Goal: Information Seeking & Learning: Find specific page/section

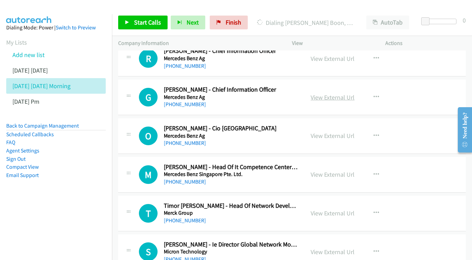
click at [338, 93] on link "View External Url" at bounding box center [333, 97] width 44 height 8
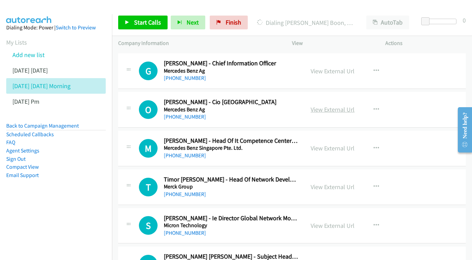
scroll to position [1704, 0]
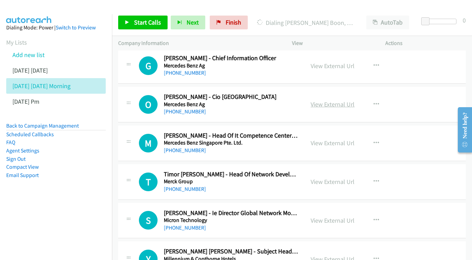
click at [345, 100] on link "View External Url" at bounding box center [333, 104] width 44 height 8
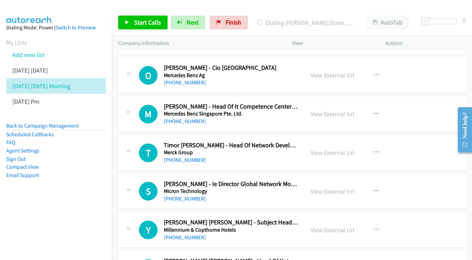
scroll to position [1745, 0]
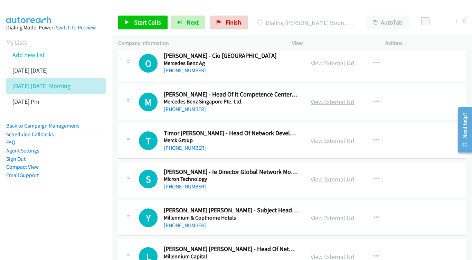
click at [341, 98] on link "View External Url" at bounding box center [333, 102] width 44 height 8
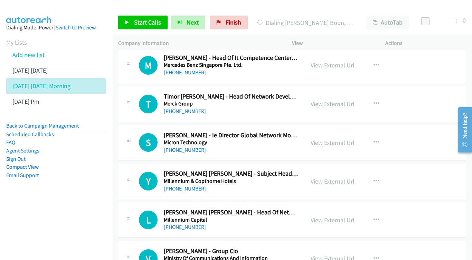
scroll to position [1782, 0]
click at [333, 100] on link "View External Url" at bounding box center [333, 104] width 44 height 8
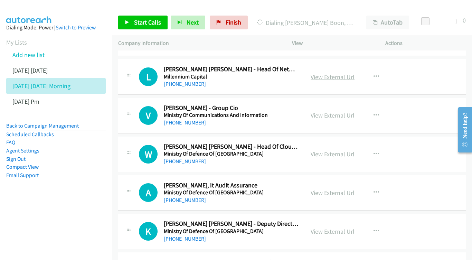
scroll to position [1939, 0]
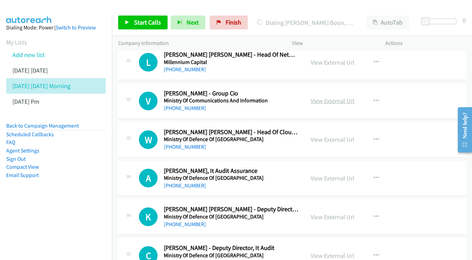
click at [325, 97] on link "View External Url" at bounding box center [333, 101] width 44 height 8
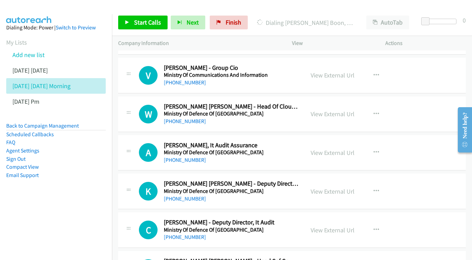
scroll to position [1973, 0]
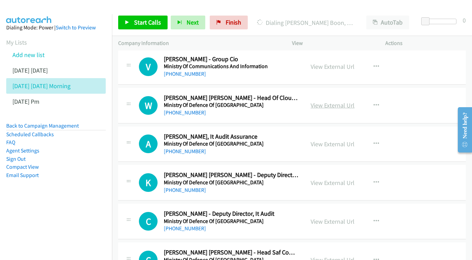
click at [334, 101] on link "View External Url" at bounding box center [333, 105] width 44 height 8
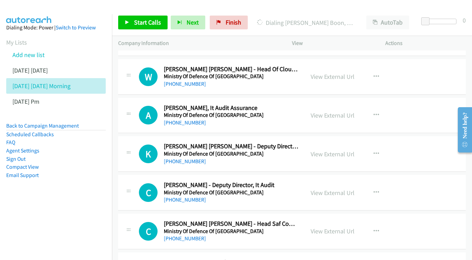
scroll to position [2009, 0]
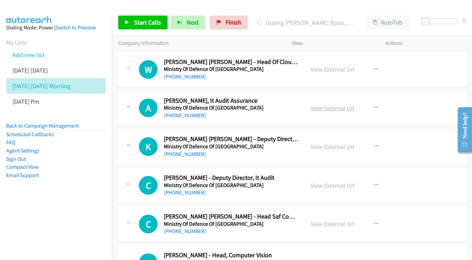
click at [330, 104] on link "View External Url" at bounding box center [333, 108] width 44 height 8
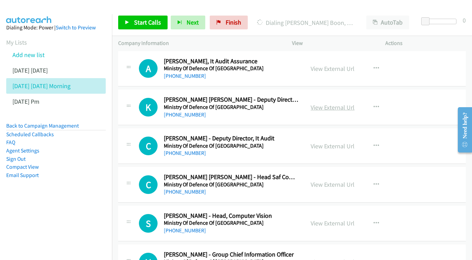
scroll to position [2087, 0]
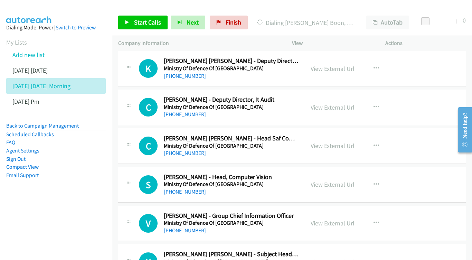
click at [324, 103] on link "View External Url" at bounding box center [333, 107] width 44 height 8
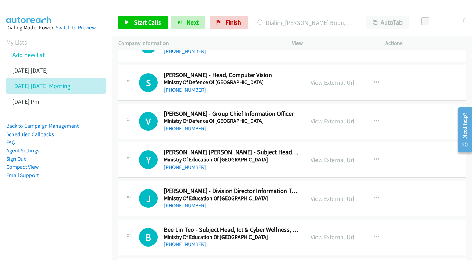
scroll to position [2195, 0]
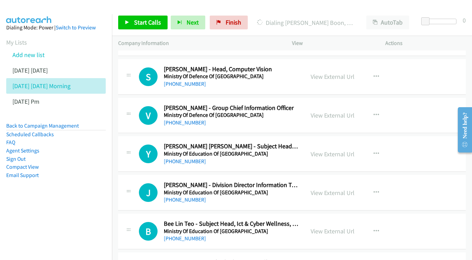
click at [330, 111] on div "View External Url" at bounding box center [333, 115] width 44 height 9
click at [336, 111] on link "View External Url" at bounding box center [333, 115] width 44 height 8
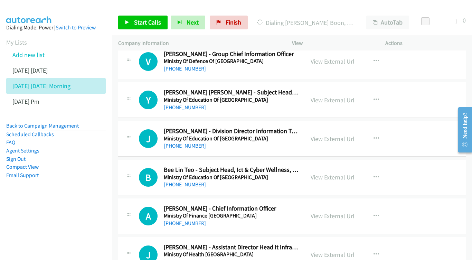
scroll to position [2258, 0]
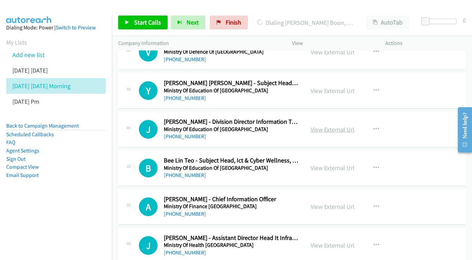
click at [335, 125] on link "View External Url" at bounding box center [333, 129] width 44 height 8
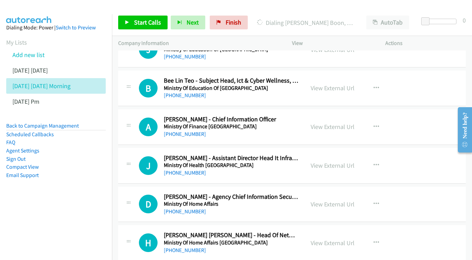
scroll to position [2357, 0]
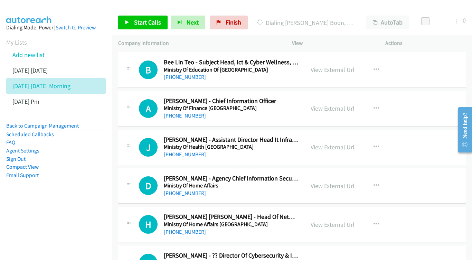
click at [330, 97] on div "View External Url View External Url Schedule/Manage Callback Start Calls Here R…" at bounding box center [354, 108] width 100 height 23
click at [329, 104] on link "View External Url" at bounding box center [333, 108] width 44 height 8
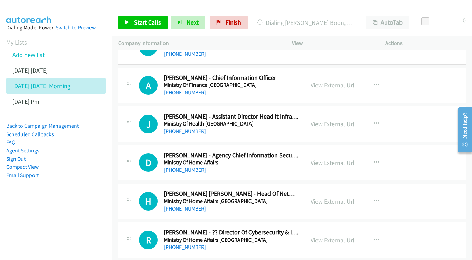
scroll to position [2389, 0]
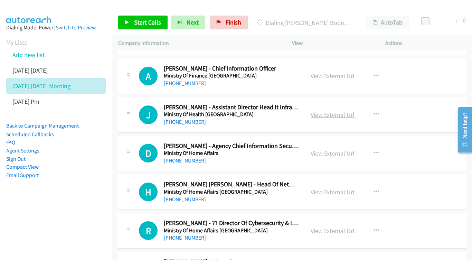
click at [342, 111] on link "View External Url" at bounding box center [333, 115] width 44 height 8
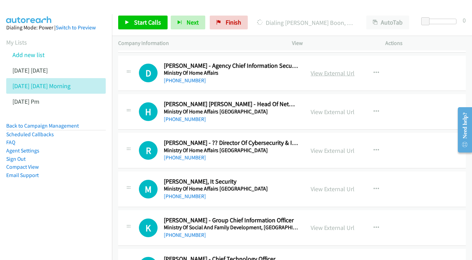
scroll to position [2508, 0]
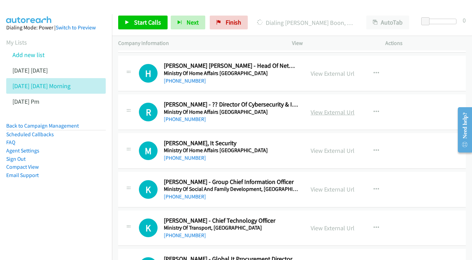
click at [327, 108] on link "View External Url" at bounding box center [333, 112] width 44 height 8
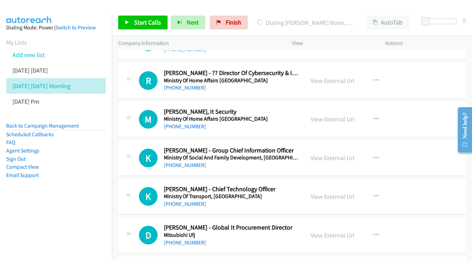
scroll to position [2546, 0]
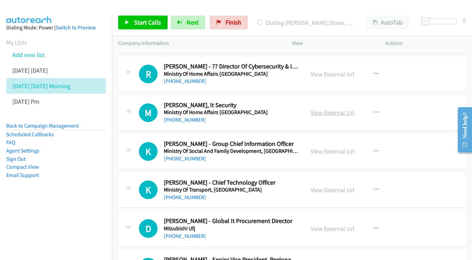
click at [334, 109] on link "View External Url" at bounding box center [333, 113] width 44 height 8
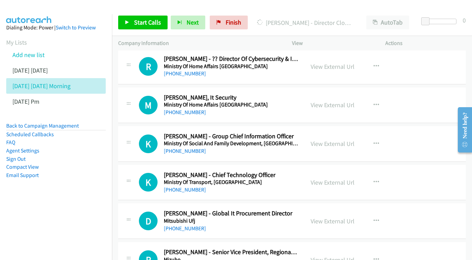
scroll to position [2569, 0]
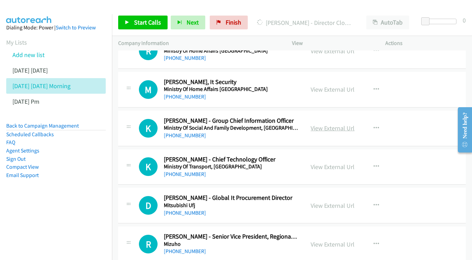
click at [315, 124] on link "View External Url" at bounding box center [333, 128] width 44 height 8
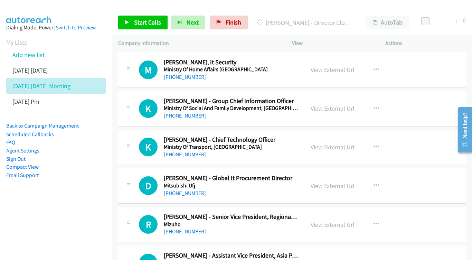
scroll to position [2617, 0]
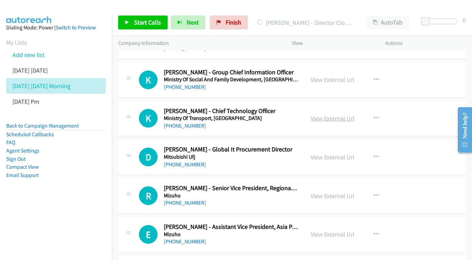
click at [344, 114] on link "View External Url" at bounding box center [333, 118] width 44 height 8
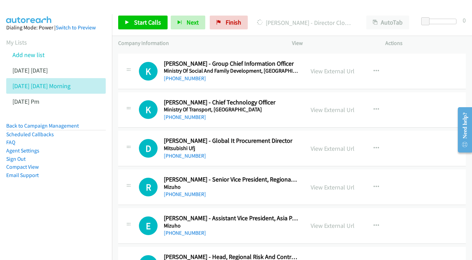
scroll to position [2643, 0]
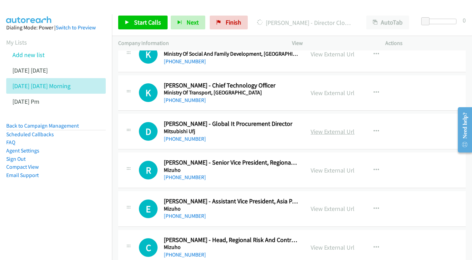
click at [350, 128] on link "View External Url" at bounding box center [333, 132] width 44 height 8
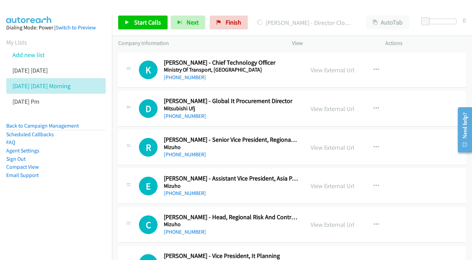
scroll to position [2675, 0]
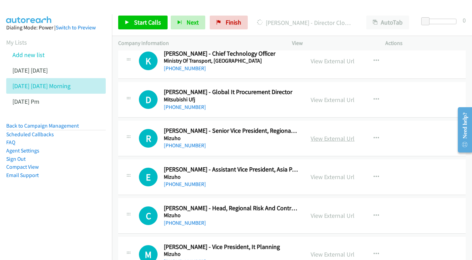
click at [345, 134] on link "View External Url" at bounding box center [333, 138] width 44 height 8
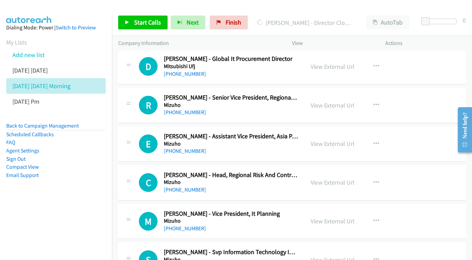
scroll to position [2718, 0]
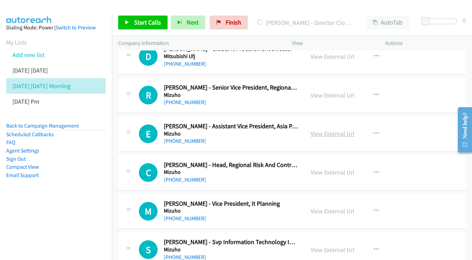
click at [312, 130] on link "View External Url" at bounding box center [333, 134] width 44 height 8
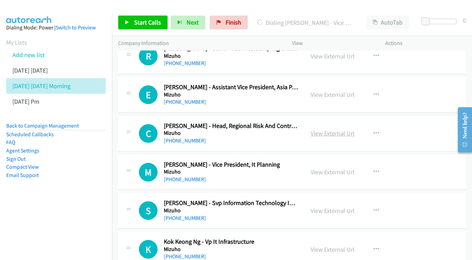
scroll to position [2757, 0]
click at [343, 129] on link "View External Url" at bounding box center [333, 133] width 44 height 8
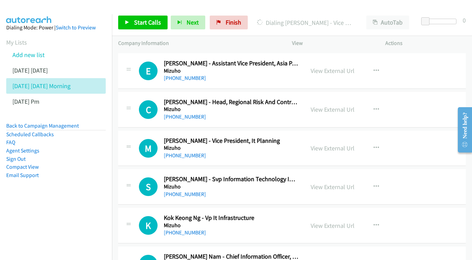
scroll to position [2799, 0]
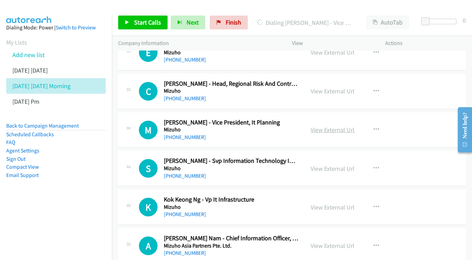
click at [327, 126] on link "View External Url" at bounding box center [333, 130] width 44 height 8
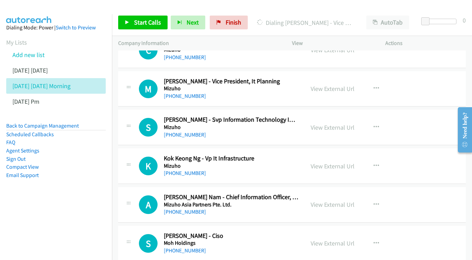
scroll to position [2841, 0]
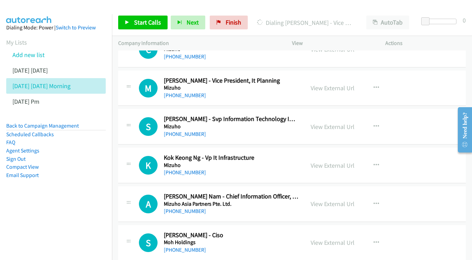
click at [345, 115] on div "View External Url View External Url Schedule/Manage Callback Start Calls Here R…" at bounding box center [354, 126] width 100 height 23
click at [332, 123] on link "View External Url" at bounding box center [333, 127] width 44 height 8
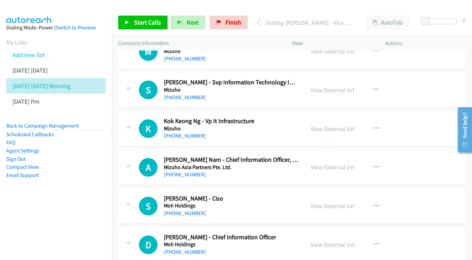
scroll to position [2878, 0]
click at [343, 124] on div "View External Url" at bounding box center [333, 128] width 44 height 9
click at [337, 124] on link "View External Url" at bounding box center [333, 128] width 44 height 8
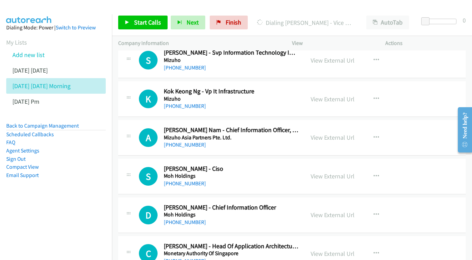
scroll to position [2907, 0]
click at [358, 126] on div "View External Url View External Url Schedule/Manage Callback Start Calls Here R…" at bounding box center [354, 137] width 100 height 23
click at [342, 133] on link "View External Url" at bounding box center [333, 137] width 44 height 8
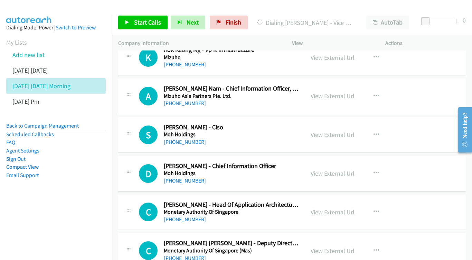
scroll to position [2950, 0]
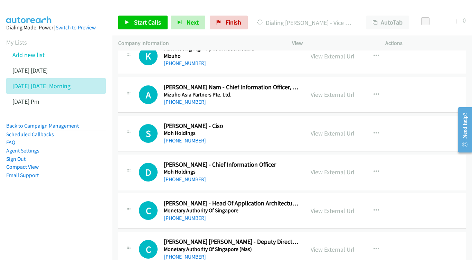
click at [330, 122] on div "View External Url View External Url Schedule/Manage Callback Start Calls Here R…" at bounding box center [354, 133] width 100 height 23
click at [330, 129] on link "View External Url" at bounding box center [333, 133] width 44 height 8
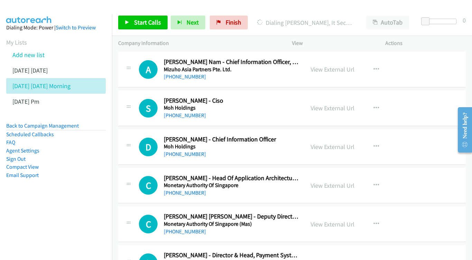
scroll to position [2987, 0]
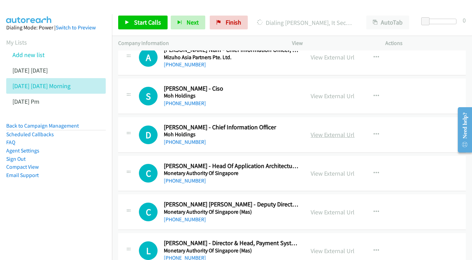
click at [330, 131] on link "View External Url" at bounding box center [333, 135] width 44 height 8
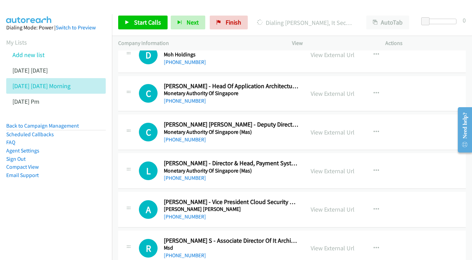
scroll to position [3068, 0]
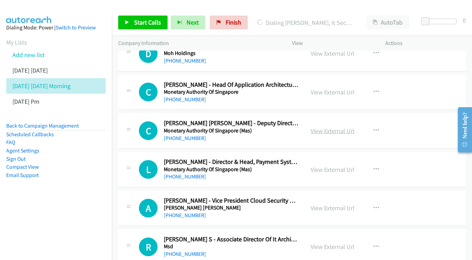
click at [338, 127] on link "View External Url" at bounding box center [333, 131] width 44 height 8
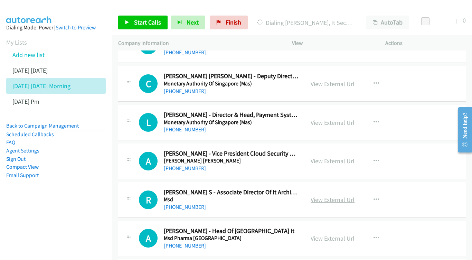
scroll to position [3128, 0]
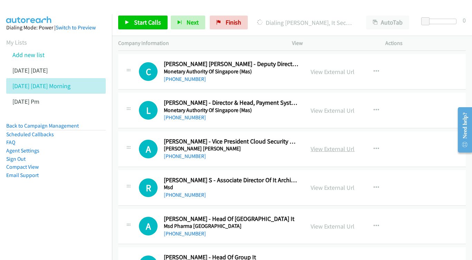
click at [331, 145] on link "View External Url" at bounding box center [333, 149] width 44 height 8
click at [328, 183] on link "View External Url" at bounding box center [333, 187] width 44 height 8
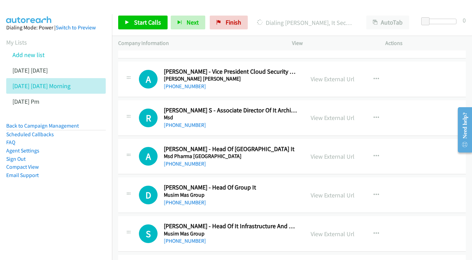
scroll to position [3210, 0]
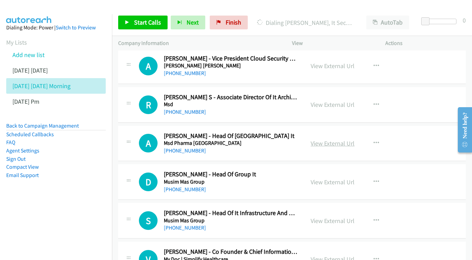
click at [329, 139] on link "View External Url" at bounding box center [333, 143] width 44 height 8
click at [336, 178] on link "View External Url" at bounding box center [333, 182] width 44 height 8
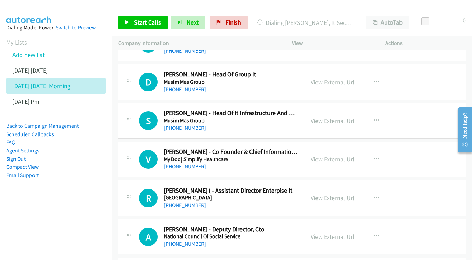
scroll to position [3300, 0]
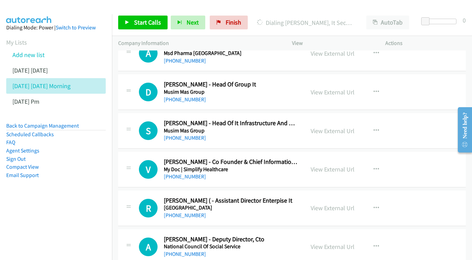
click at [307, 119] on div "View External Url View External Url Schedule/Manage Callback Start Calls Here R…" at bounding box center [354, 130] width 100 height 23
click at [319, 127] on link "View External Url" at bounding box center [333, 131] width 44 height 8
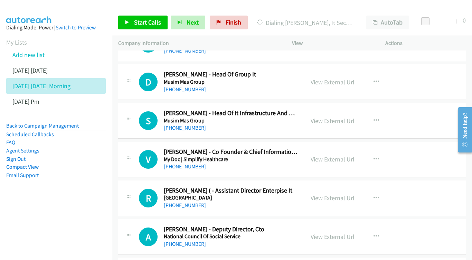
scroll to position [3338, 0]
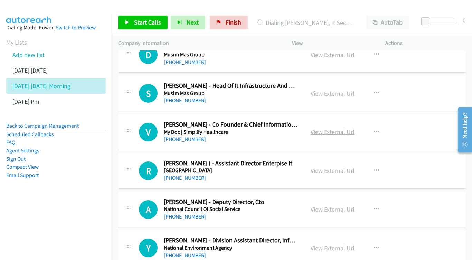
click at [329, 128] on link "View External Url" at bounding box center [333, 132] width 44 height 8
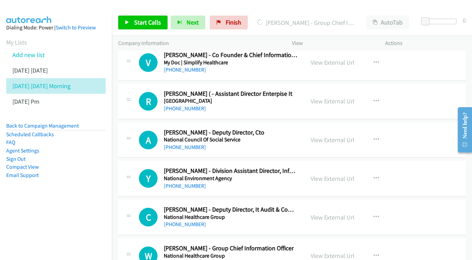
scroll to position [3408, 0]
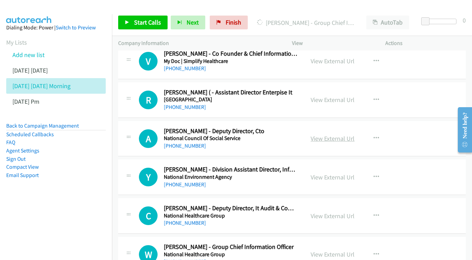
click at [328, 134] on link "View External Url" at bounding box center [333, 138] width 44 height 8
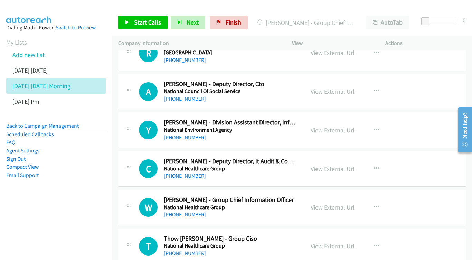
scroll to position [3457, 0]
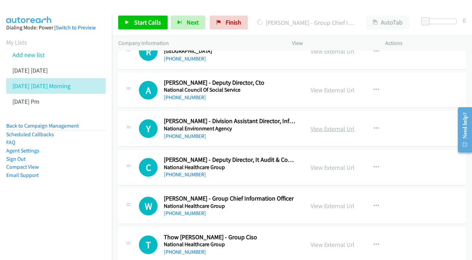
click at [335, 125] on link "View External Url" at bounding box center [333, 129] width 44 height 8
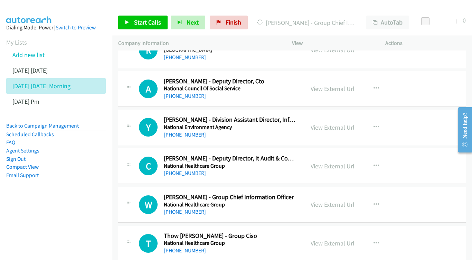
scroll to position [3496, 0]
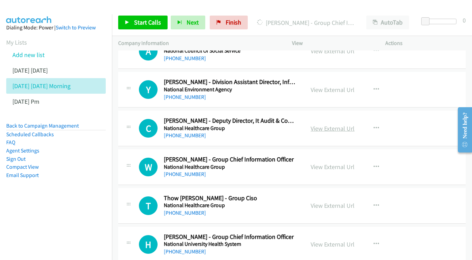
click at [326, 124] on link "View External Url" at bounding box center [333, 128] width 44 height 8
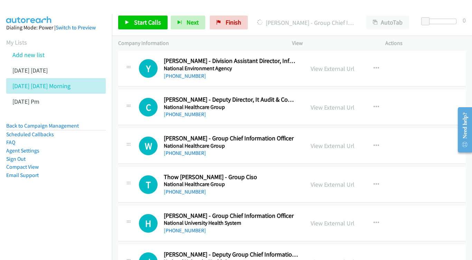
scroll to position [3518, 0]
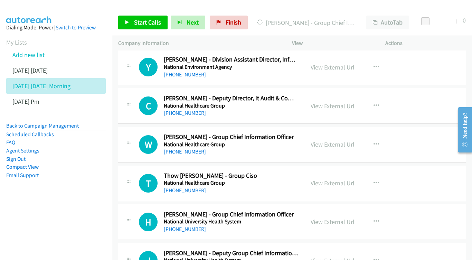
click at [342, 140] on link "View External Url" at bounding box center [333, 144] width 44 height 8
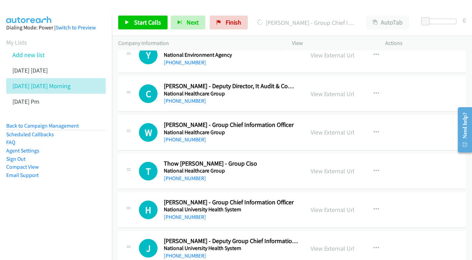
scroll to position [3569, 0]
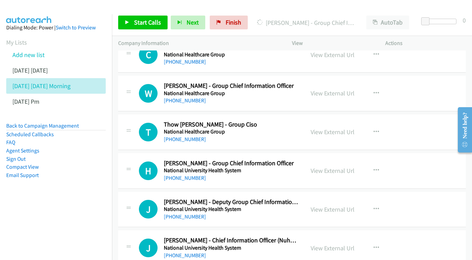
click at [336, 127] on div "View External Url" at bounding box center [333, 131] width 44 height 9
click at [334, 127] on div "View External Url" at bounding box center [333, 131] width 44 height 9
click at [329, 128] on link "View External Url" at bounding box center [333, 132] width 44 height 8
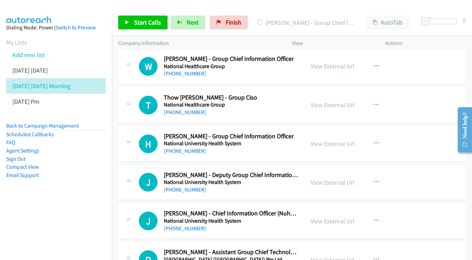
scroll to position [3598, 0]
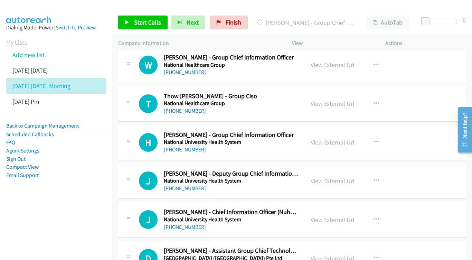
click at [332, 138] on link "View External Url" at bounding box center [333, 142] width 44 height 8
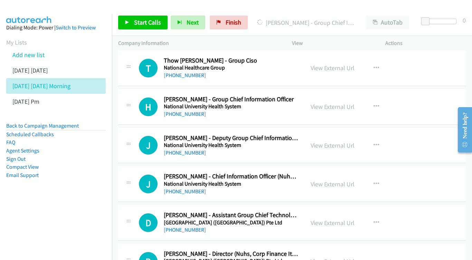
scroll to position [3643, 0]
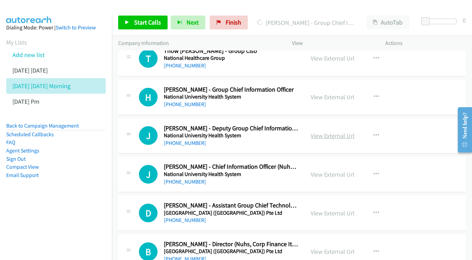
click at [322, 132] on link "View External Url" at bounding box center [333, 136] width 44 height 8
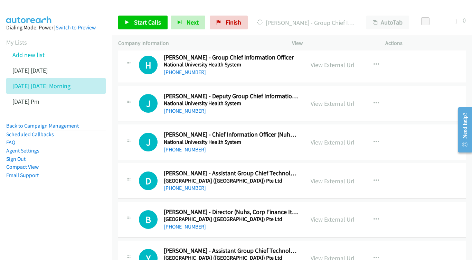
scroll to position [3677, 0]
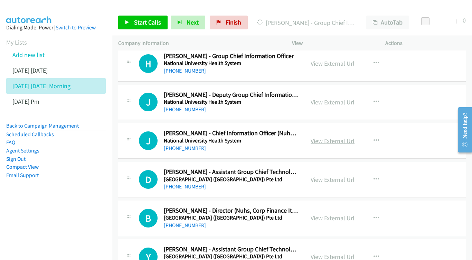
click at [348, 137] on link "View External Url" at bounding box center [333, 141] width 44 height 8
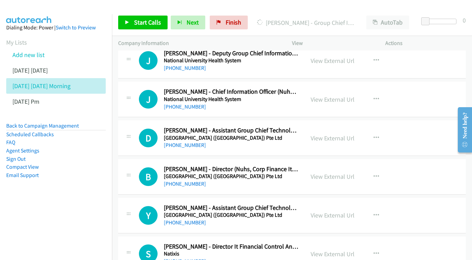
scroll to position [3724, 0]
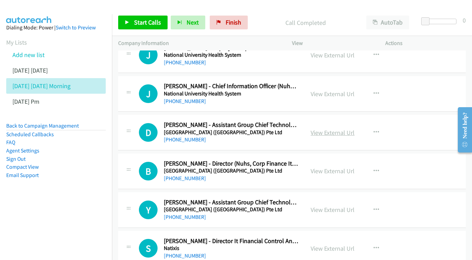
click at [332, 129] on link "View External Url" at bounding box center [333, 133] width 44 height 8
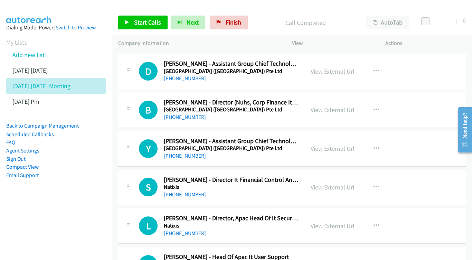
scroll to position [3786, 0]
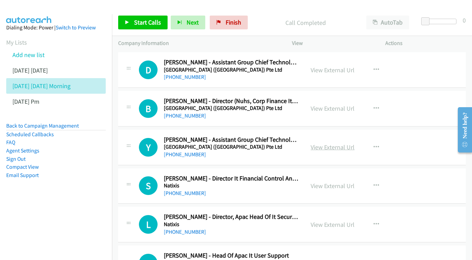
click at [339, 143] on link "View External Url" at bounding box center [333, 147] width 44 height 8
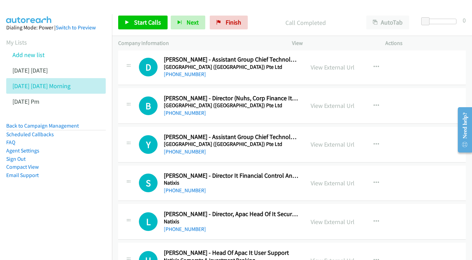
scroll to position [3790, 0]
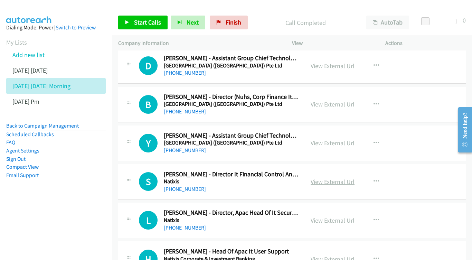
click at [345, 178] on link "View External Url" at bounding box center [333, 182] width 44 height 8
click at [324, 216] on div "View External Url" at bounding box center [333, 220] width 44 height 9
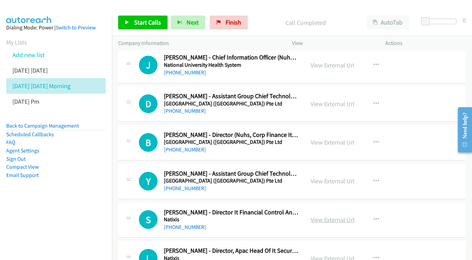
click at [337, 216] on link "View External Url" at bounding box center [333, 220] width 44 height 8
click at [334, 254] on link "View External Url" at bounding box center [333, 258] width 44 height 8
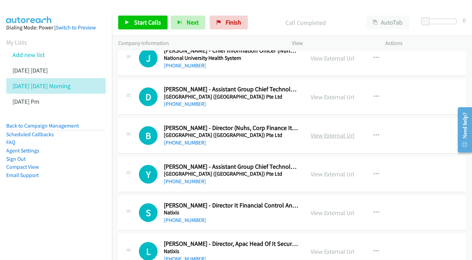
scroll to position [3760, 0]
click at [334, 131] on link "View External Url" at bounding box center [333, 135] width 44 height 8
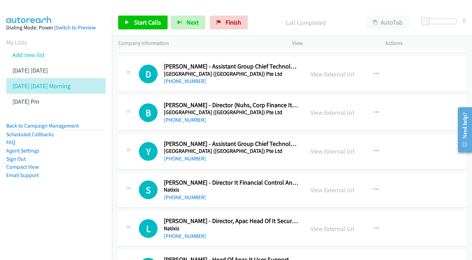
scroll to position [3784, 0]
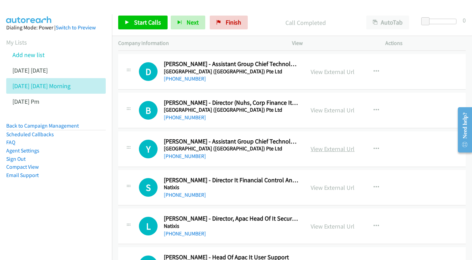
click at [343, 145] on link "View External Url" at bounding box center [333, 149] width 44 height 8
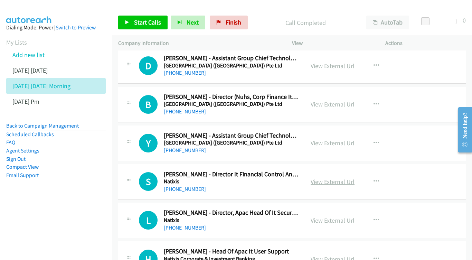
scroll to position [0, 0]
